Goal: Task Accomplishment & Management: Manage account settings

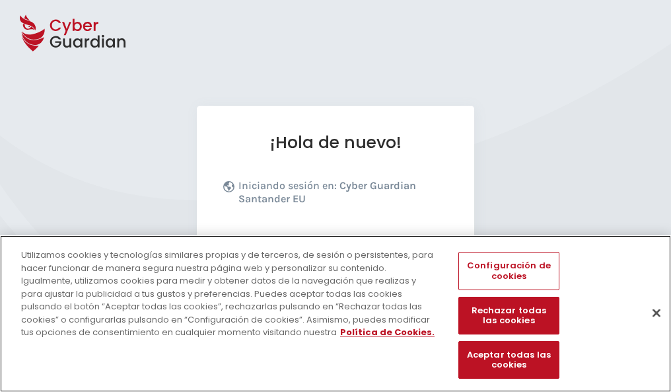
scroll to position [162, 0]
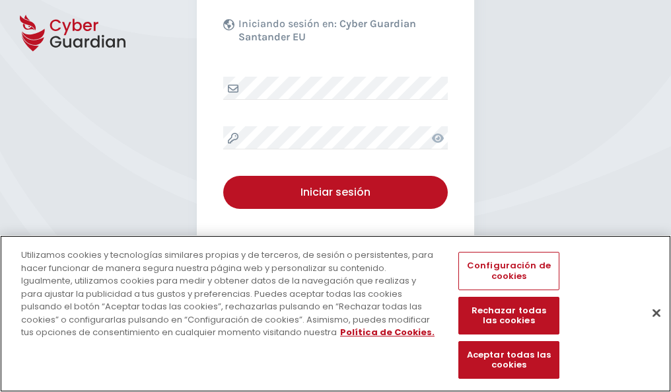
click at [650, 326] on button "Cerrar" at bounding box center [656, 312] width 29 height 29
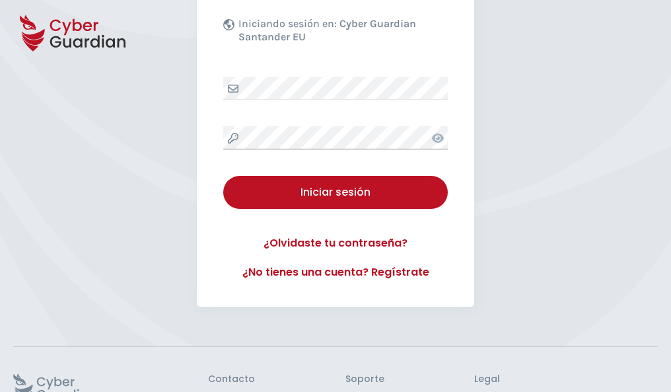
scroll to position [257, 0]
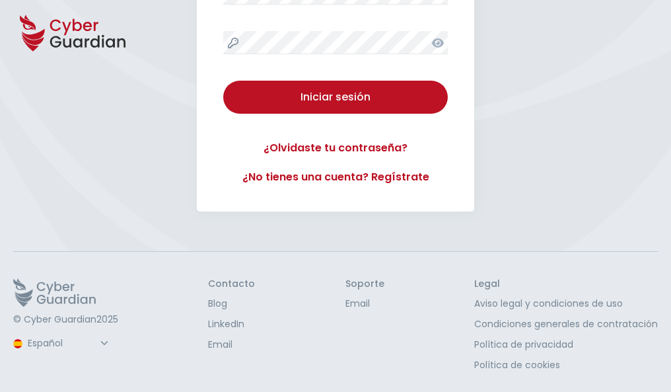
click at [223, 81] on button "Iniciar sesión" at bounding box center [335, 97] width 225 height 33
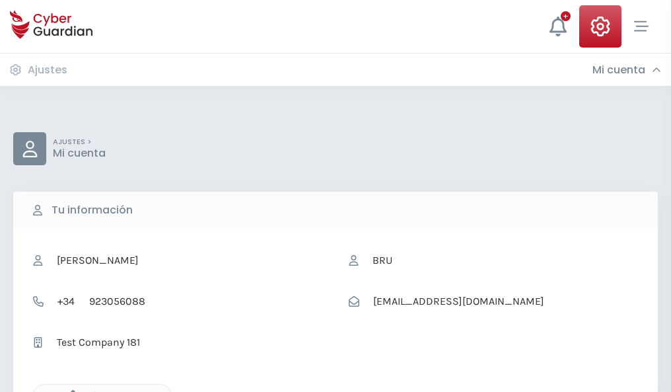
click at [69, 390] on icon "button" at bounding box center [69, 395] width 11 height 11
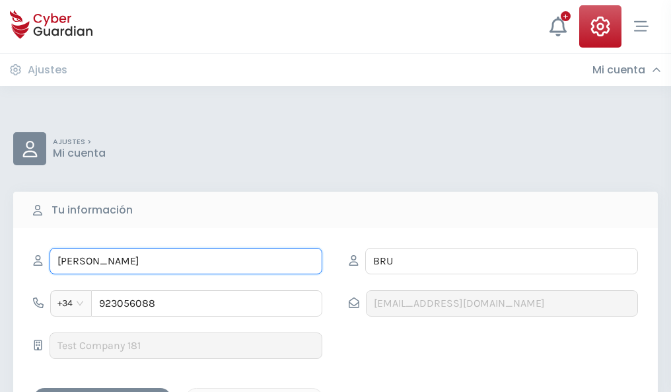
click at [186, 261] on input "FELICIDAD" at bounding box center [186, 261] width 273 height 26
type input "F"
type input "Albert"
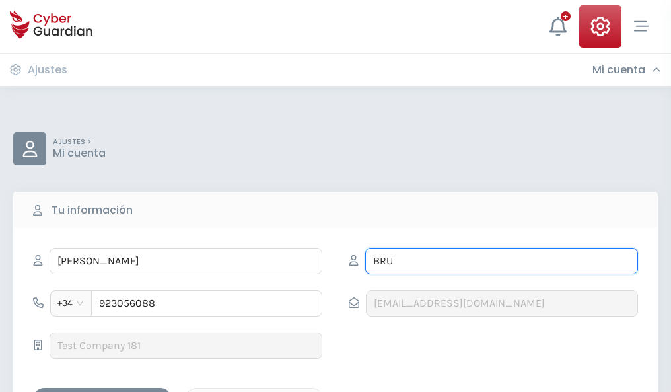
click at [501, 261] on input "BRU" at bounding box center [501, 261] width 273 height 26
type input "B"
type input "Jáuregui"
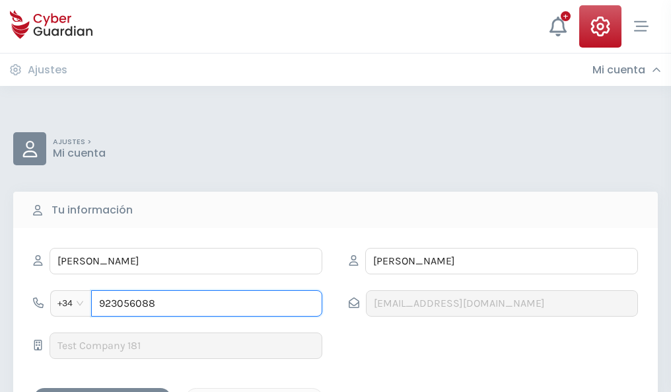
click at [207, 303] on input "923056088" at bounding box center [206, 303] width 231 height 26
type input "9"
type input "983650709"
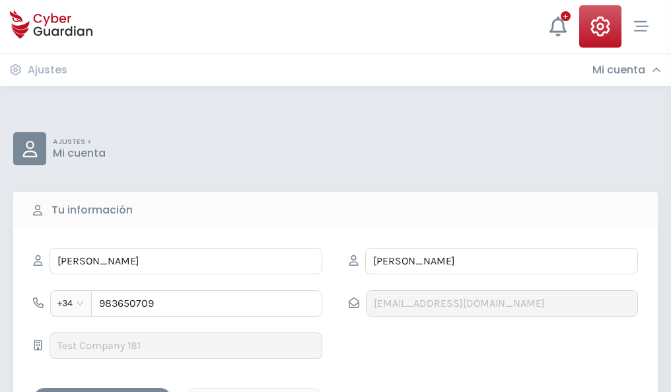
click at [102, 391] on div "Guardar cambios" at bounding box center [102, 399] width 119 height 17
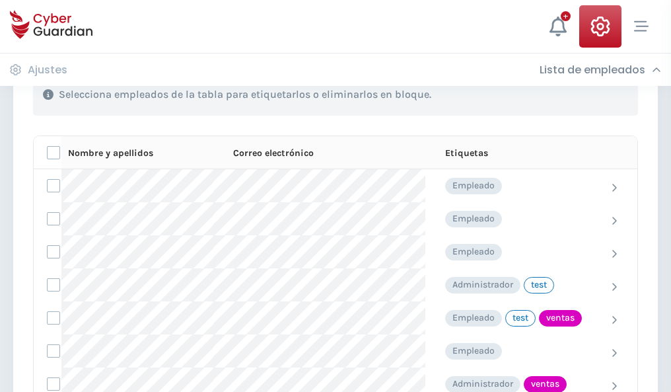
scroll to position [598, 0]
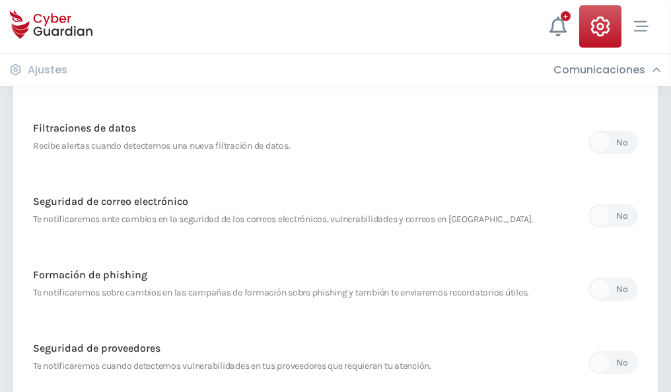
scroll to position [695, 0]
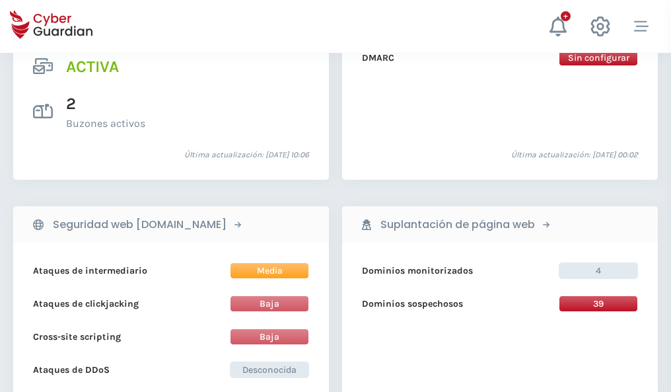
scroll to position [1342, 0]
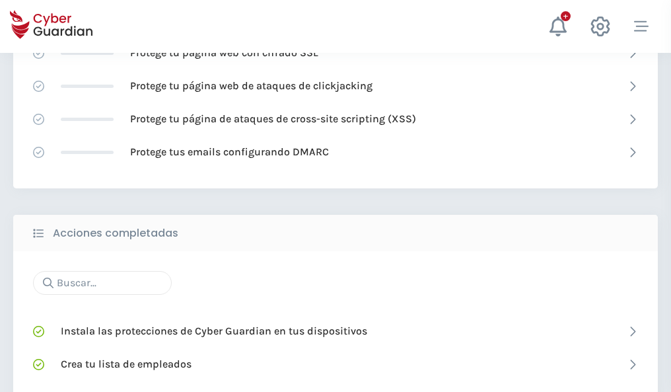
scroll to position [880, 0]
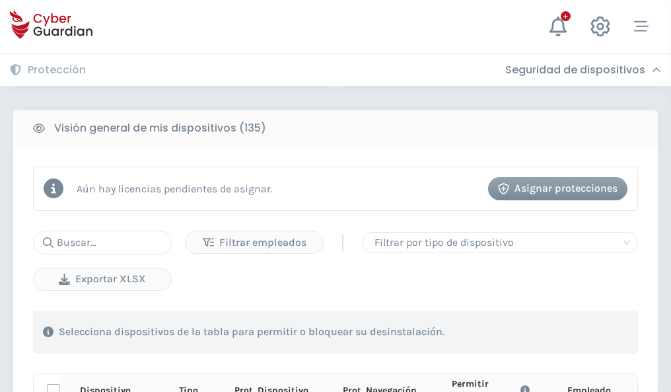
scroll to position [1167, 0]
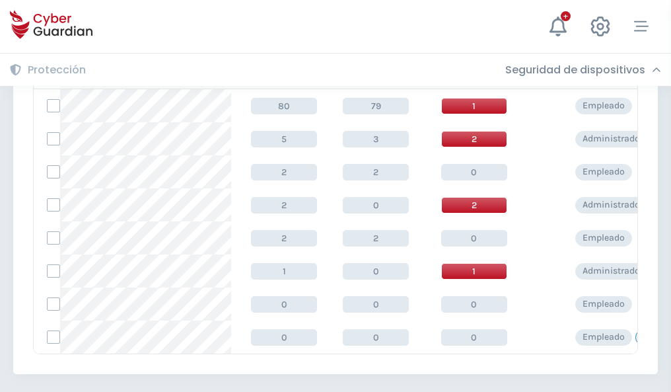
scroll to position [613, 0]
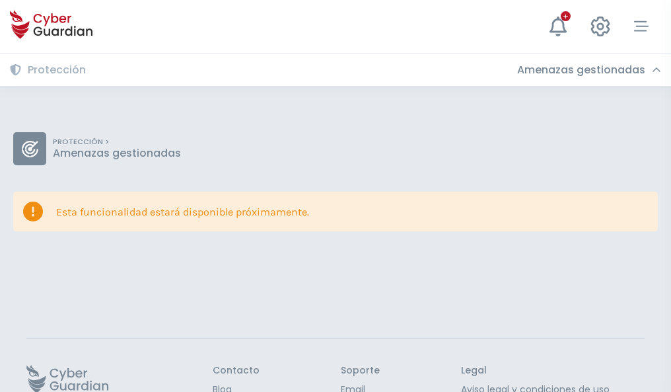
scroll to position [86, 0]
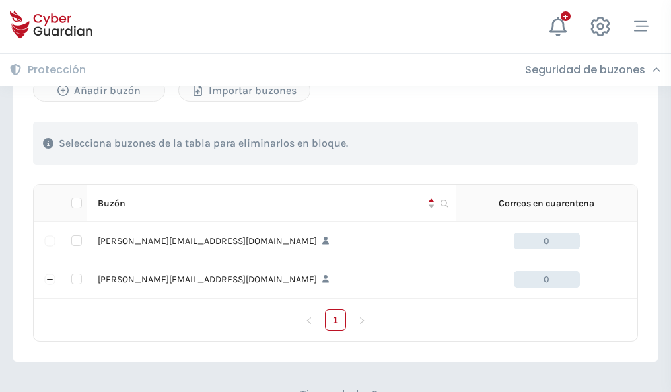
scroll to position [574, 0]
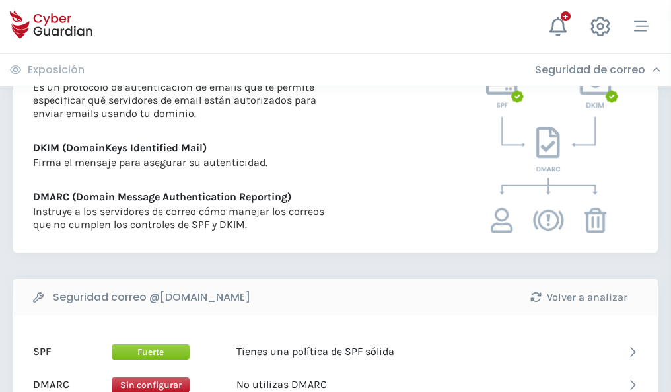
scroll to position [713, 0]
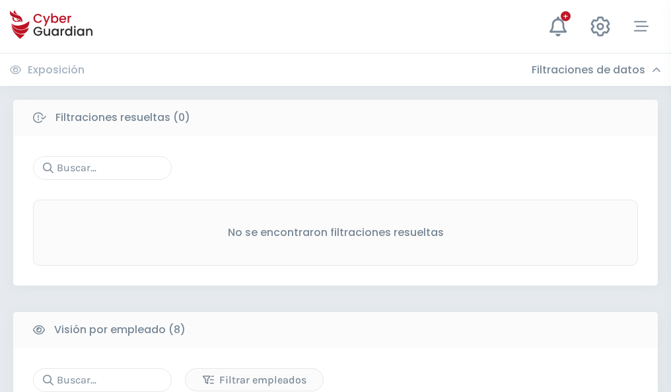
scroll to position [1125, 0]
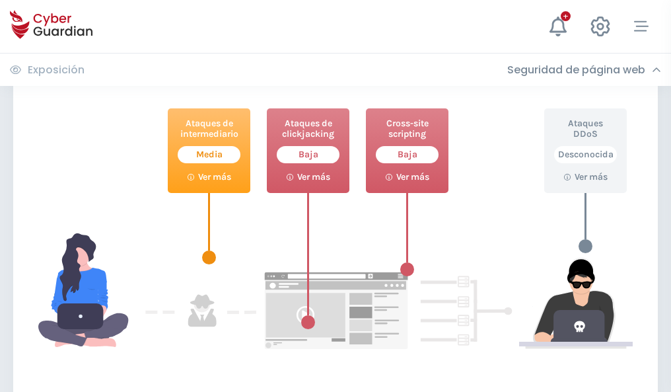
scroll to position [719, 0]
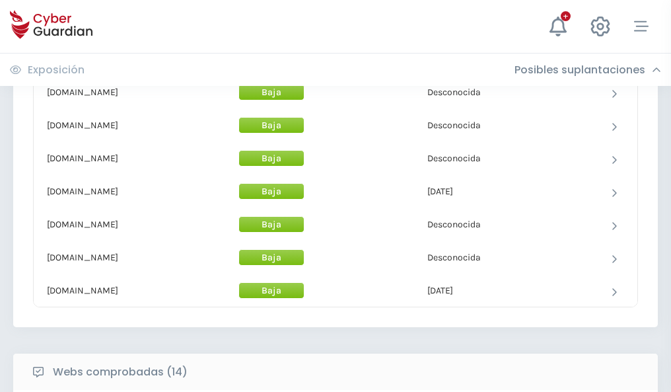
scroll to position [1288, 0]
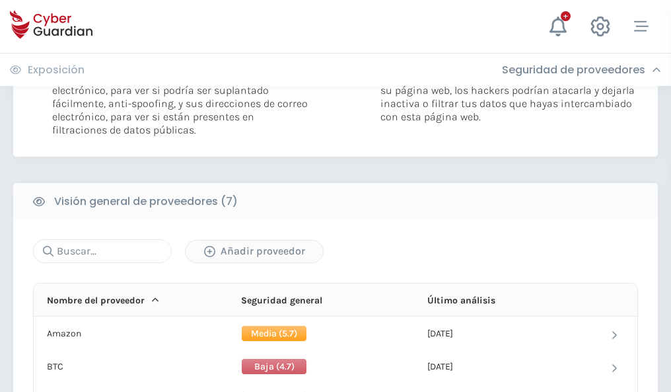
scroll to position [884, 0]
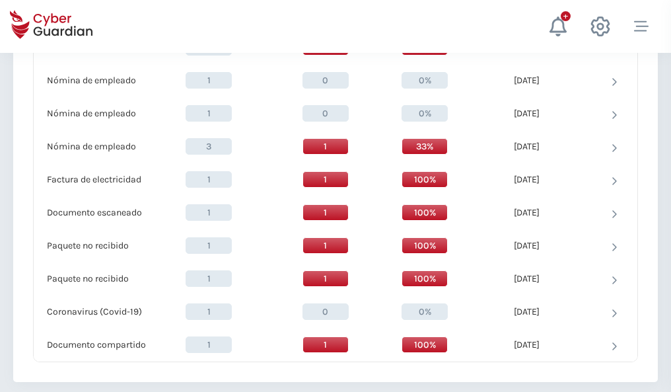
scroll to position [1369, 0]
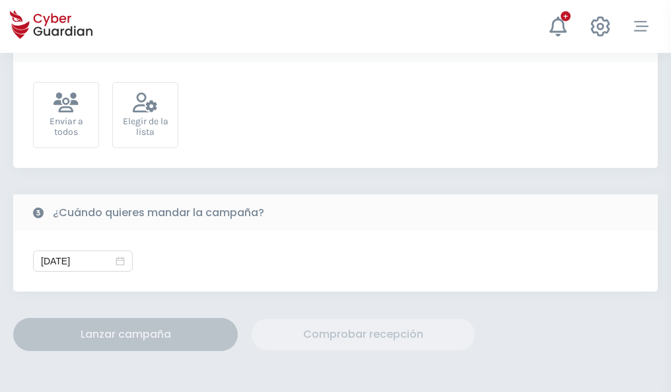
scroll to position [483, 0]
